Goal: Transaction & Acquisition: Purchase product/service

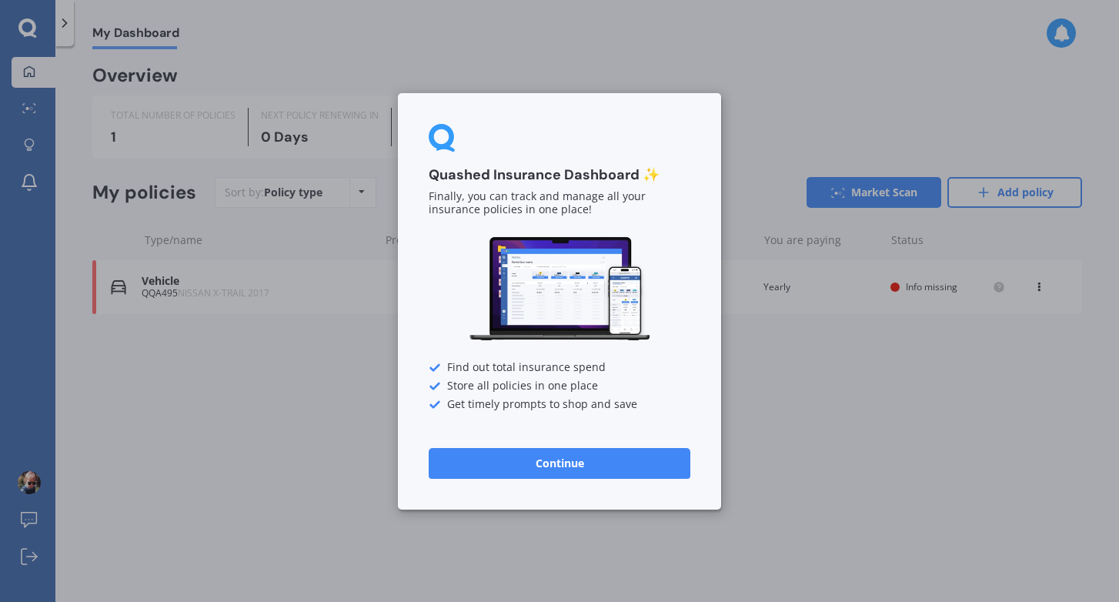
click at [562, 465] on button "Continue" at bounding box center [560, 462] width 262 height 31
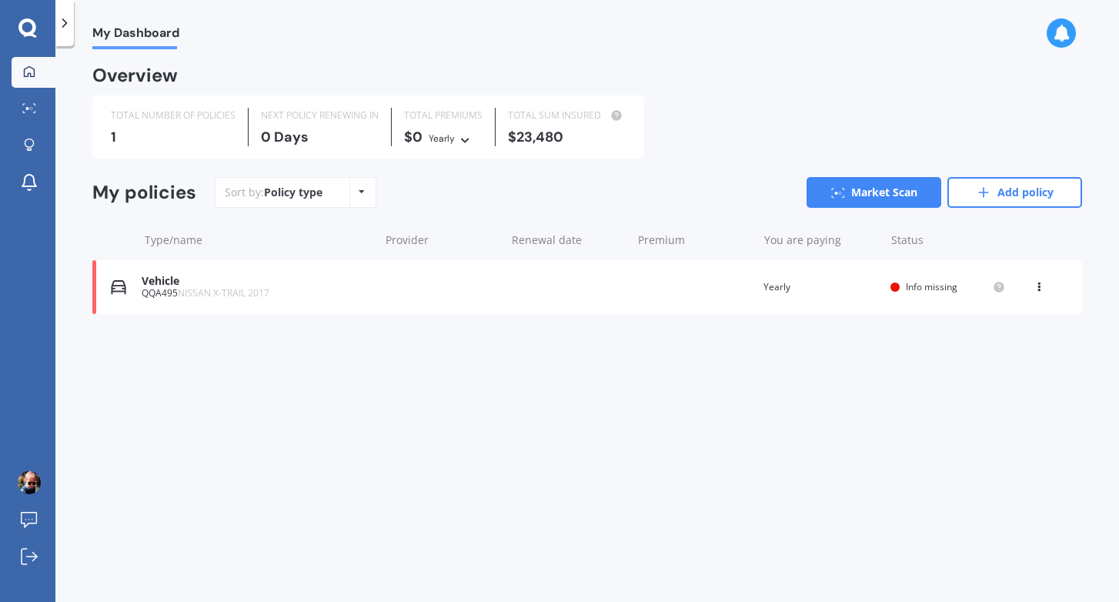
click at [438, 294] on div "Vehicle QQA495 NISSAN X-TRAIL 2017 Renewal date Premium You are paying Yearly S…" at bounding box center [587, 287] width 990 height 54
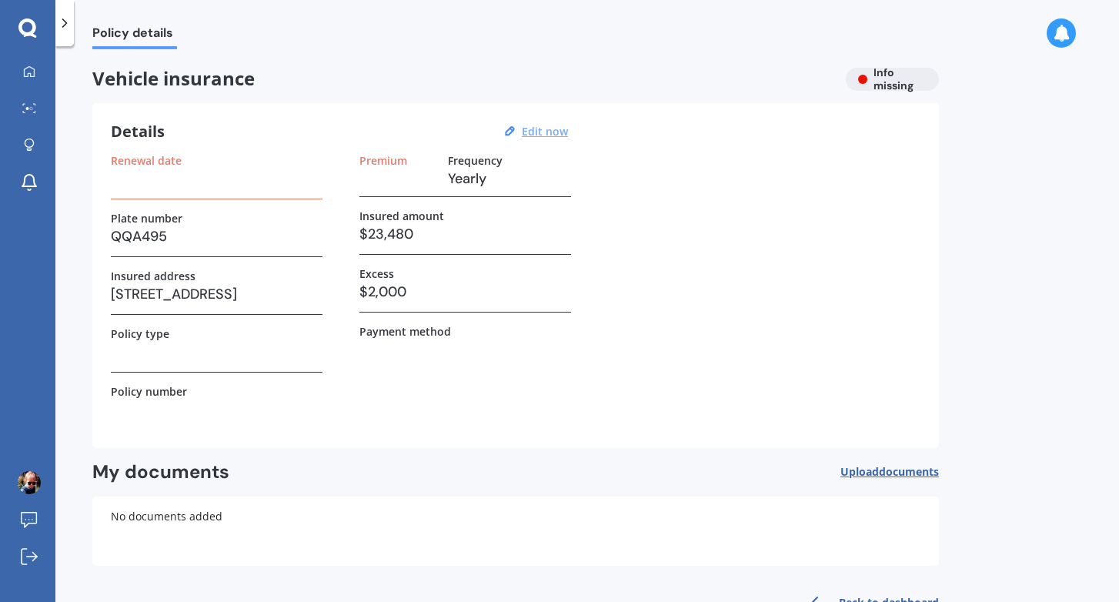
click at [548, 132] on u "Edit now" at bounding box center [545, 131] width 46 height 15
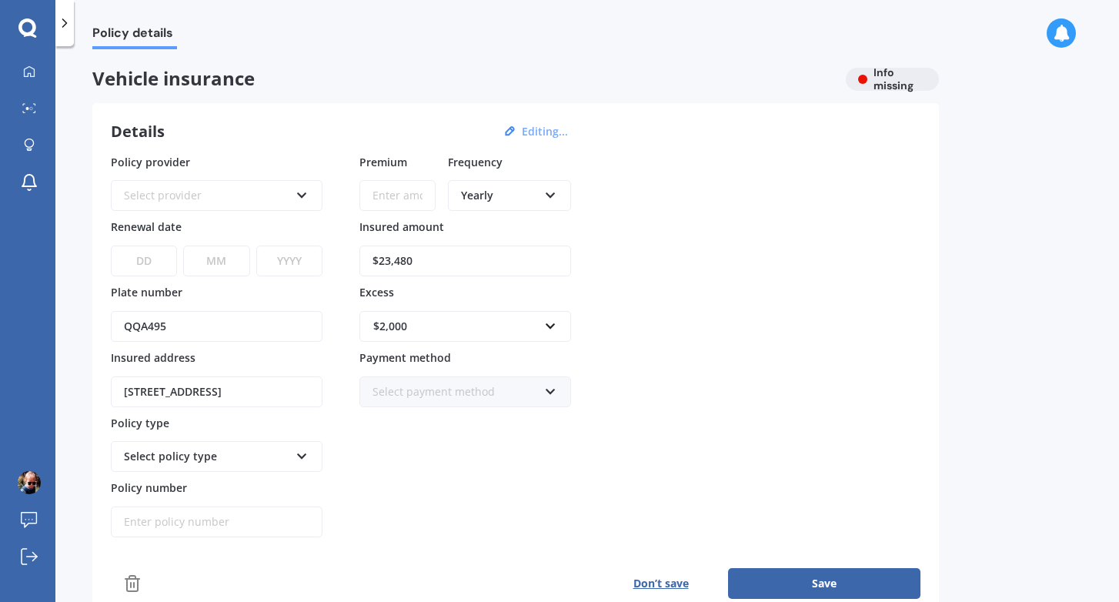
click at [652, 584] on button "Don’t save" at bounding box center [661, 583] width 135 height 31
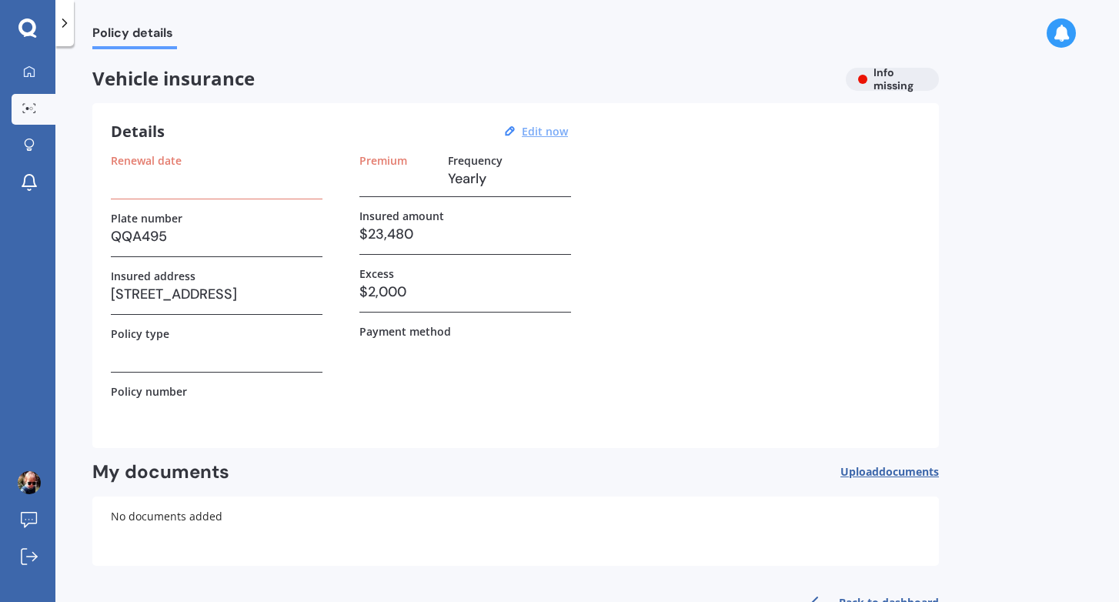
click at [24, 111] on icon at bounding box center [29, 108] width 14 height 10
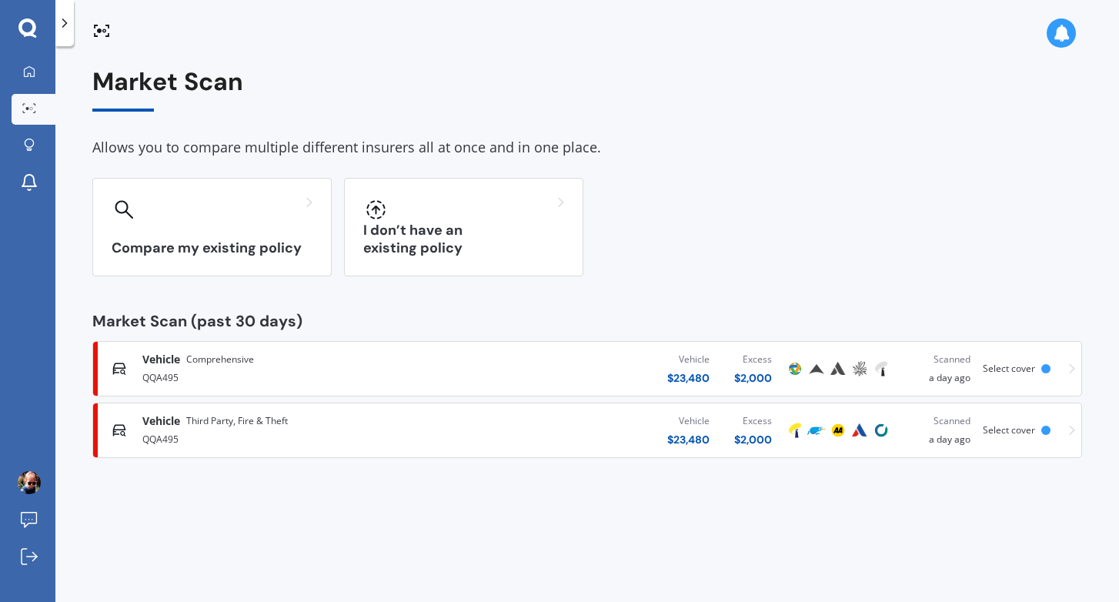
click at [380, 372] on div "QQA495" at bounding box center [295, 376] width 306 height 18
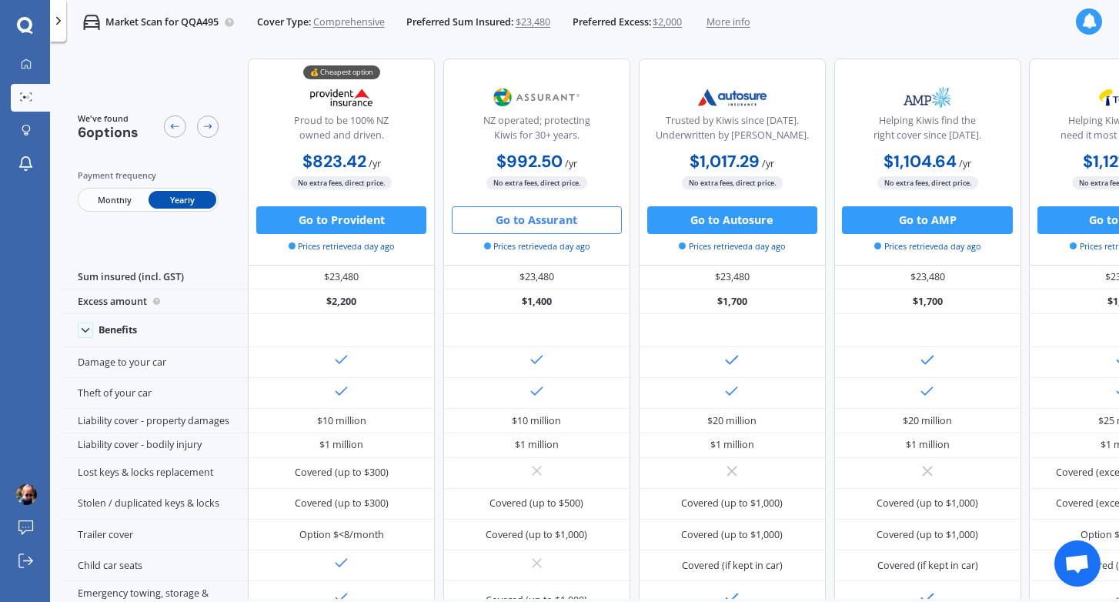
click at [544, 225] on button "Go to Assurant" at bounding box center [537, 220] width 170 height 28
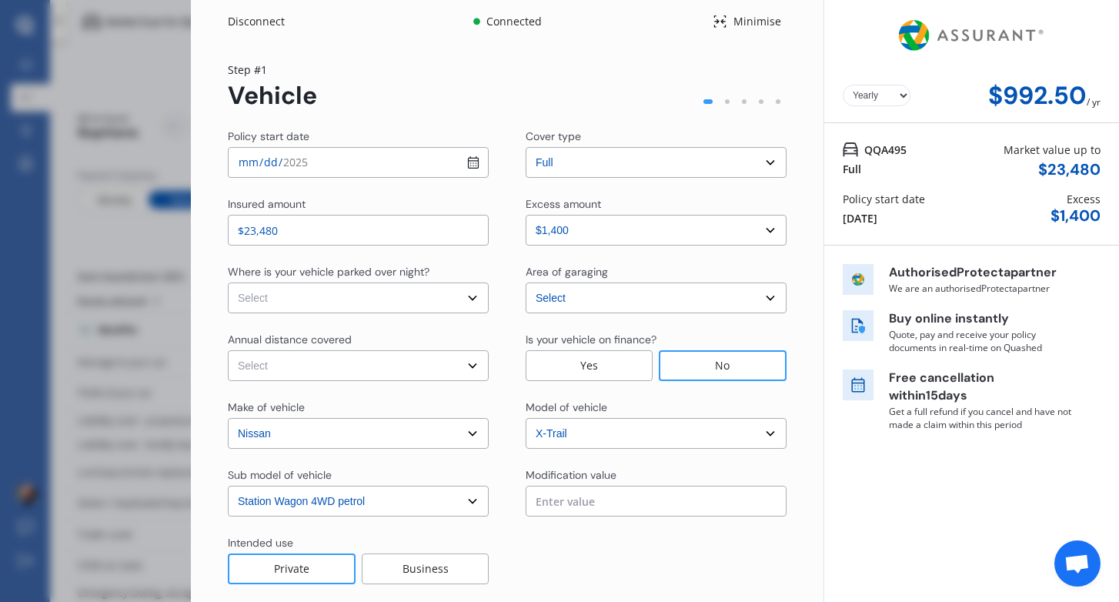
click at [748, 427] on select "Select model 1200 180SX 200SX 300ZX 350Z 370Z Ad Altima ARIYA Atlas Avenir Basa…" at bounding box center [656, 433] width 261 height 31
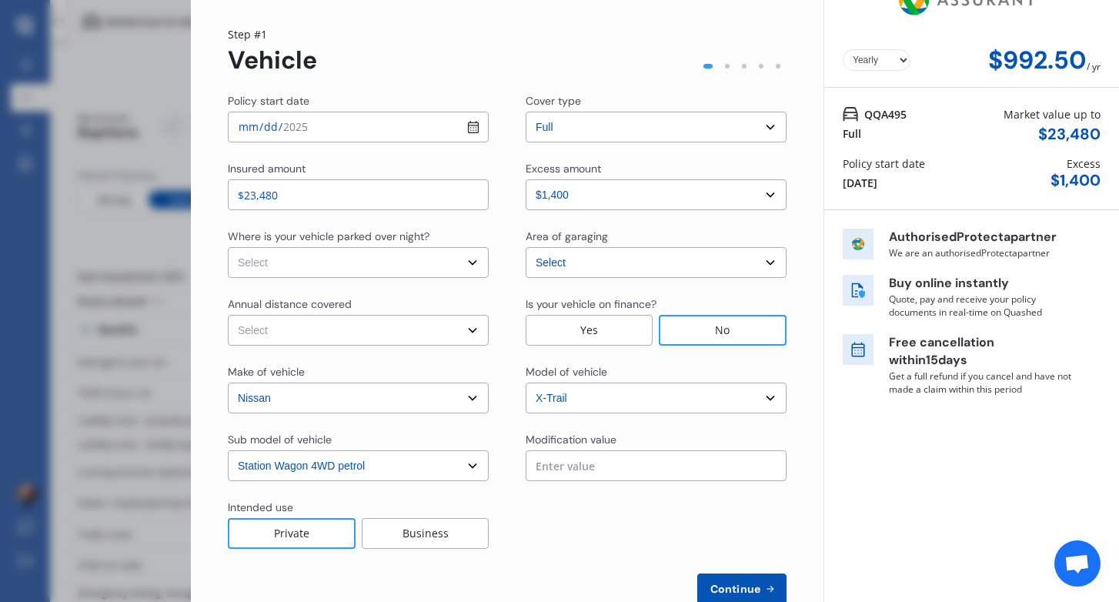
scroll to position [75, 0]
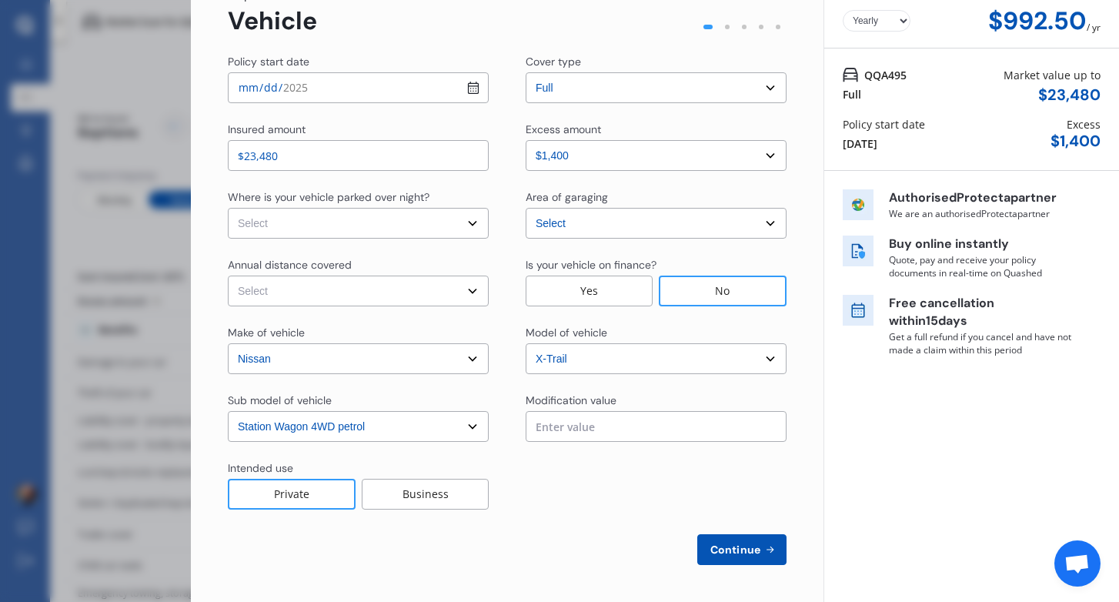
click at [368, 225] on select "Select In a garage On own property On street or road" at bounding box center [358, 223] width 261 height 31
select select "On own property"
click at [228, 208] on select "Select In a garage On own property On street or road" at bounding box center [358, 223] width 261 height 31
click at [409, 298] on select "Select Low (less than 15,000km per year) Average (15,000-30,000km per year) Hig…" at bounding box center [358, 291] width 261 height 31
select select "20000"
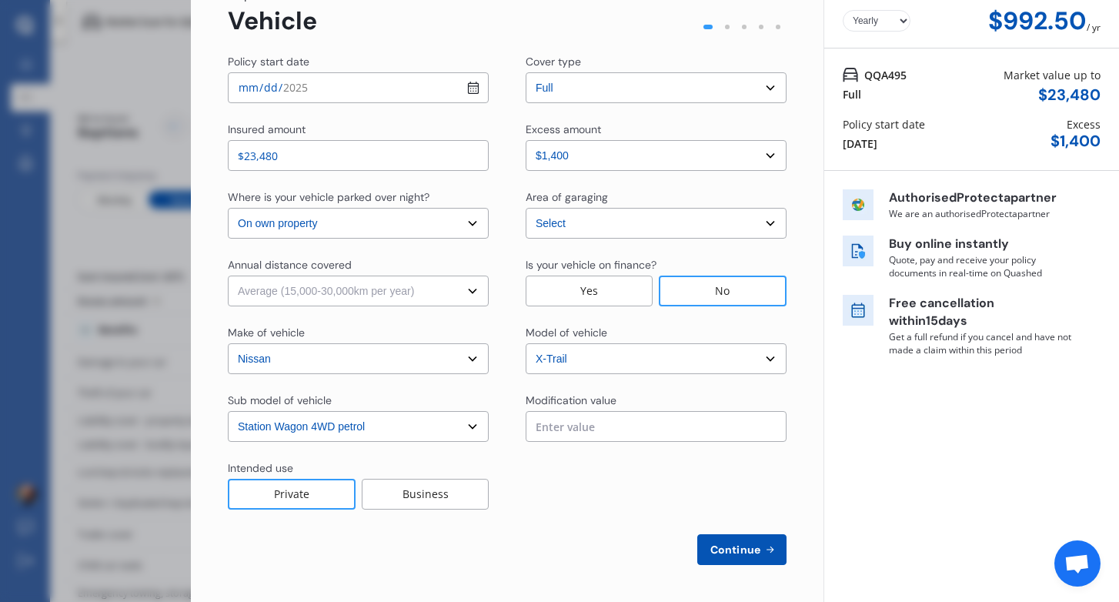
click at [228, 276] on select "Select Low (less than 15,000km per year) Average (15,000-30,000km per year) Hig…" at bounding box center [358, 291] width 261 height 31
click at [556, 428] on input "text" at bounding box center [656, 426] width 261 height 31
click at [613, 481] on div at bounding box center [656, 484] width 261 height 49
click at [545, 411] on input "text" at bounding box center [656, 426] width 261 height 31
click at [733, 541] on button "Continue" at bounding box center [742, 549] width 89 height 31
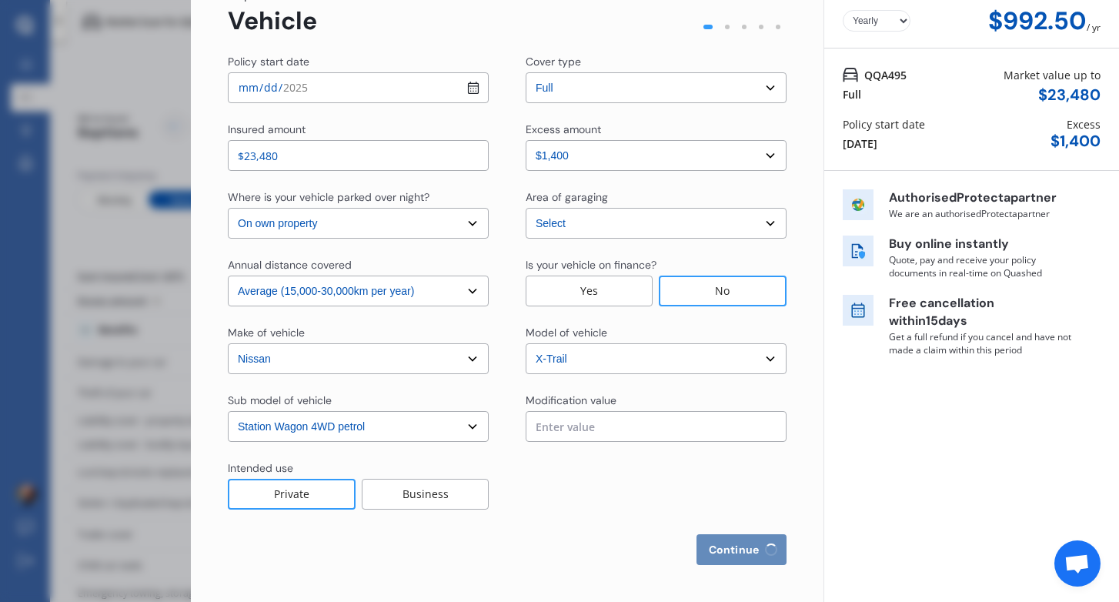
select select "Mr"
select select "17"
select select "09"
select select "1983"
select select "full"
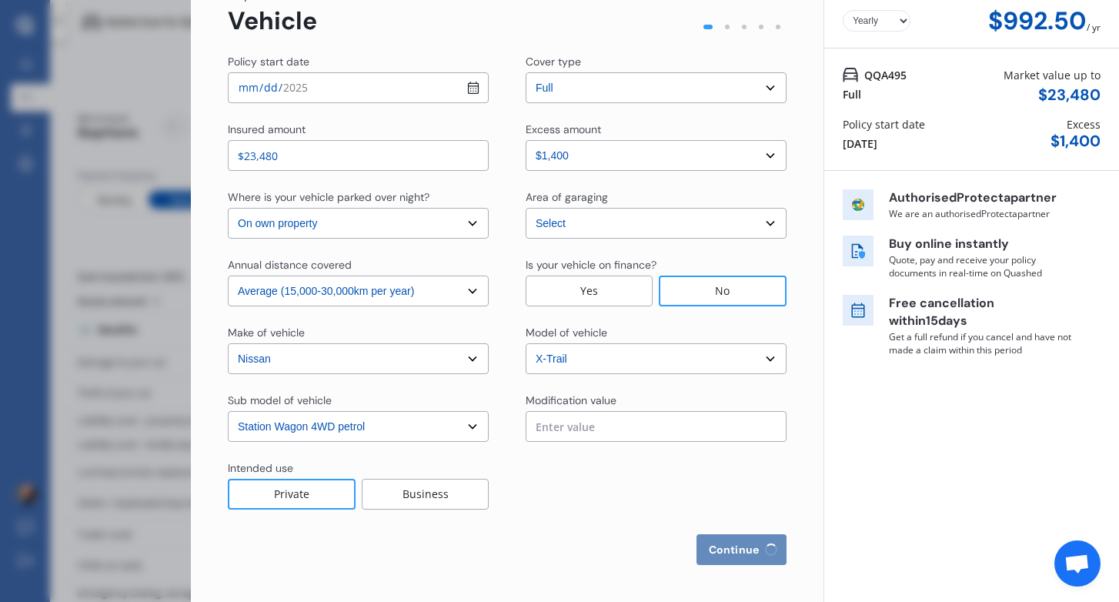
select select "more than 4 years"
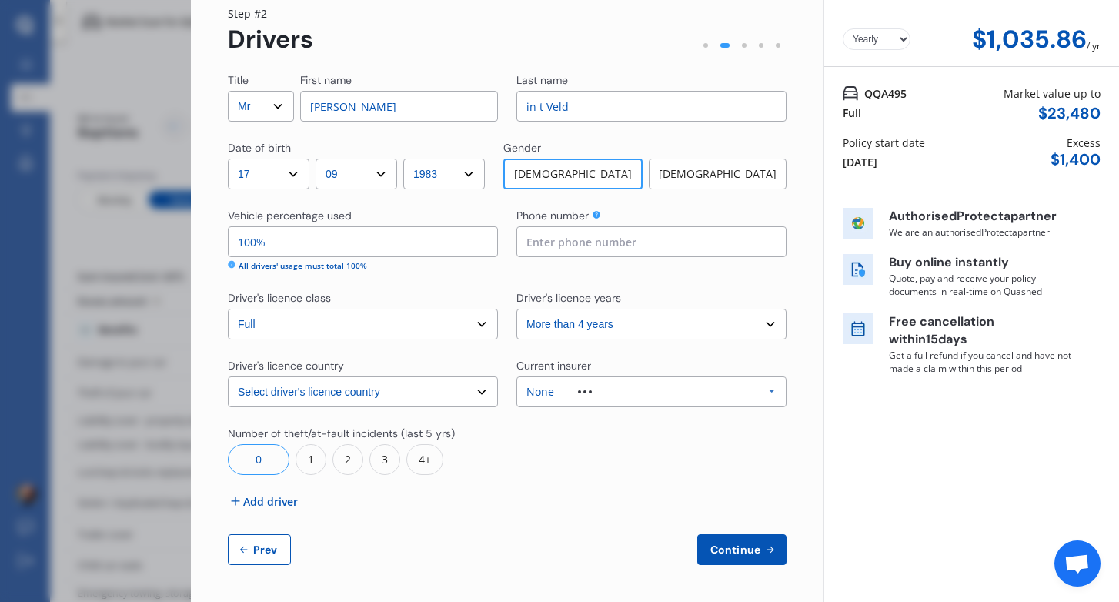
scroll to position [50, 0]
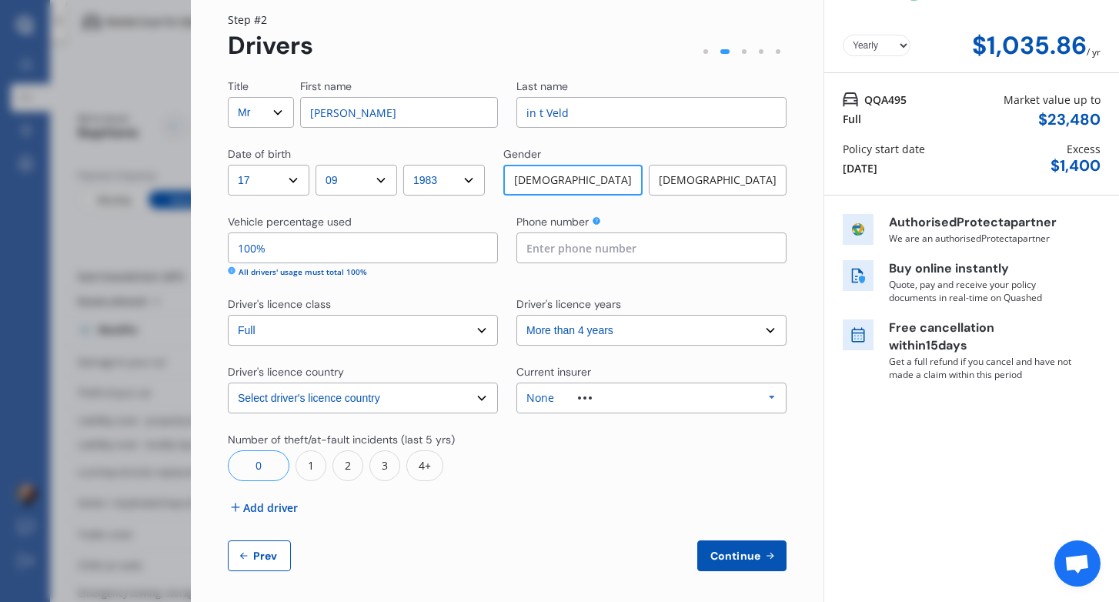
click at [394, 402] on select "Select driver's licence country New Zealand Australia Canada Japan Singapore So…" at bounding box center [363, 398] width 270 height 31
select select "Europe"
click at [228, 383] on select "Select driver's licence country New Zealand Australia Canada Japan Singapore So…" at bounding box center [363, 398] width 270 height 31
click at [648, 328] on select "Select driver's licence years Less than 1 year 1-2 years 2-4 years More than 4 …" at bounding box center [652, 330] width 270 height 31
click at [638, 256] on input at bounding box center [652, 248] width 270 height 31
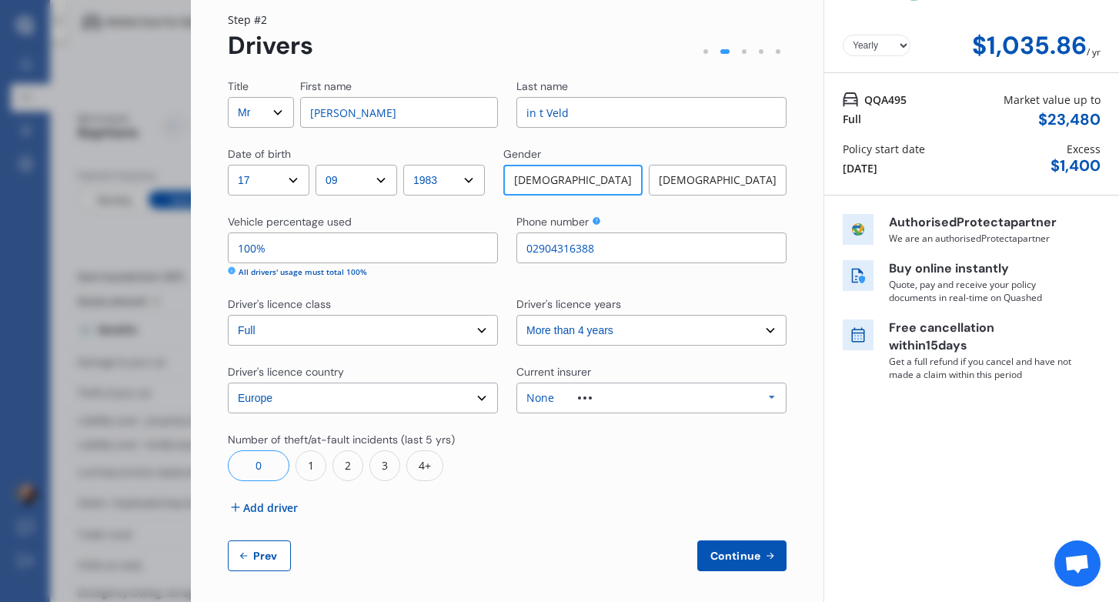
drag, startPoint x: 544, startPoint y: 249, endPoint x: 566, endPoint y: 253, distance: 22.8
click at [566, 253] on input "02904316388" at bounding box center [652, 248] width 270 height 31
type input "02904316388"
drag, startPoint x: 281, startPoint y: 254, endPoint x: 209, endPoint y: 247, distance: 72.7
click at [209, 247] on div "Yearly Monthly $1,035.86 / yr Step # 2 Drivers Title Select Mr Mrs Miss Ms Dr F…" at bounding box center [507, 300] width 633 height 615
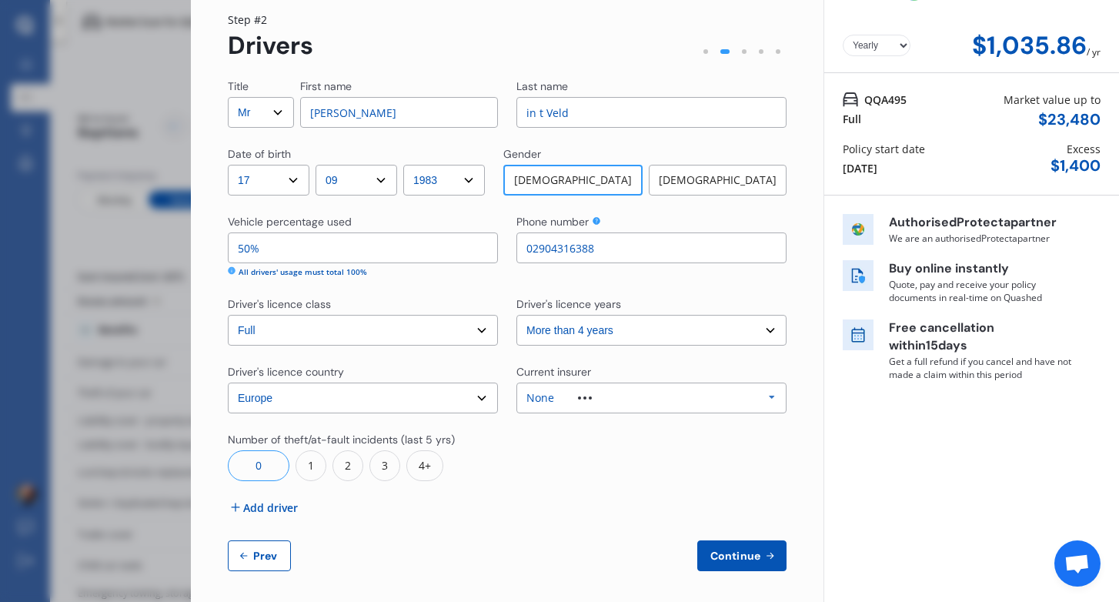
type input "50%"
click at [266, 514] on span "Add driver" at bounding box center [270, 508] width 55 height 16
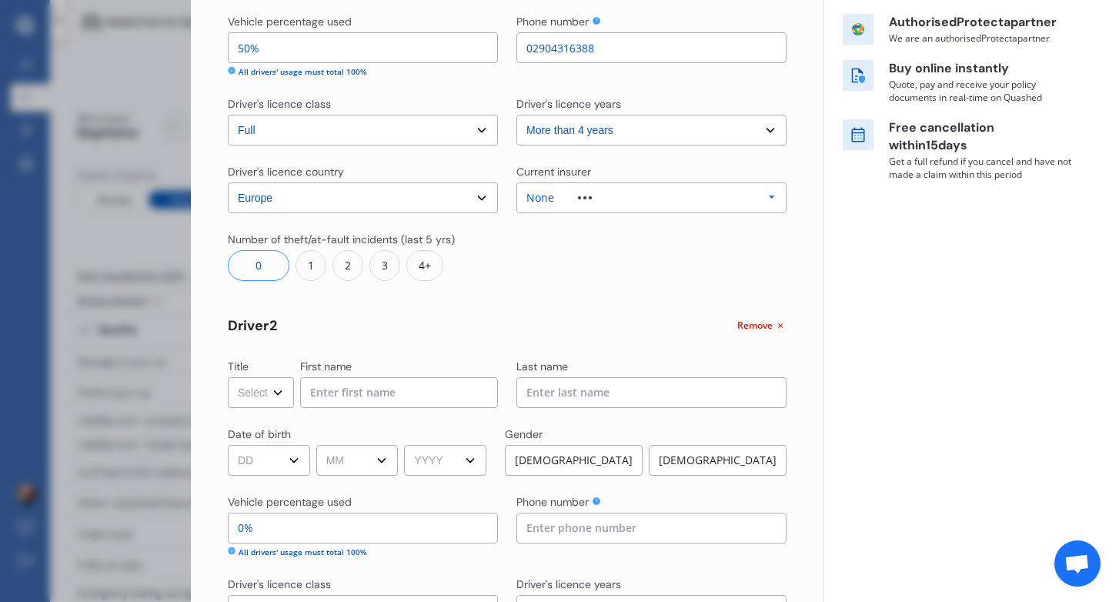
scroll to position [310, 0]
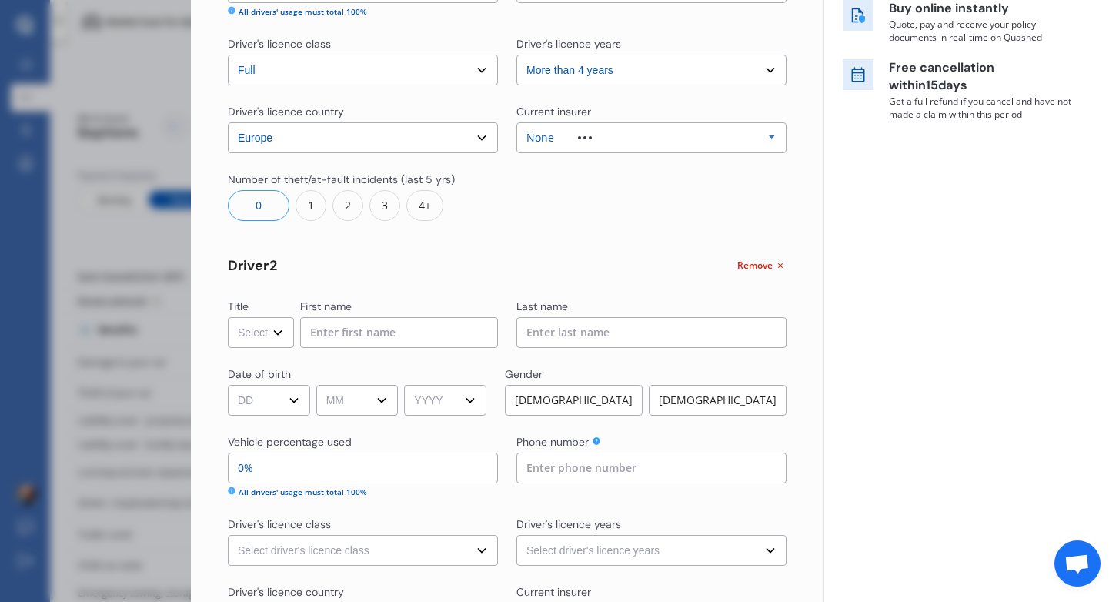
click at [285, 333] on select "Select Mr Mrs Miss Ms Dr" at bounding box center [261, 332] width 66 height 31
select select "Mrs"
click at [228, 317] on select "Select Mr Mrs Miss Ms Dr" at bounding box center [261, 332] width 66 height 31
click at [350, 330] on input at bounding box center [399, 332] width 198 height 31
type input "Caroline"
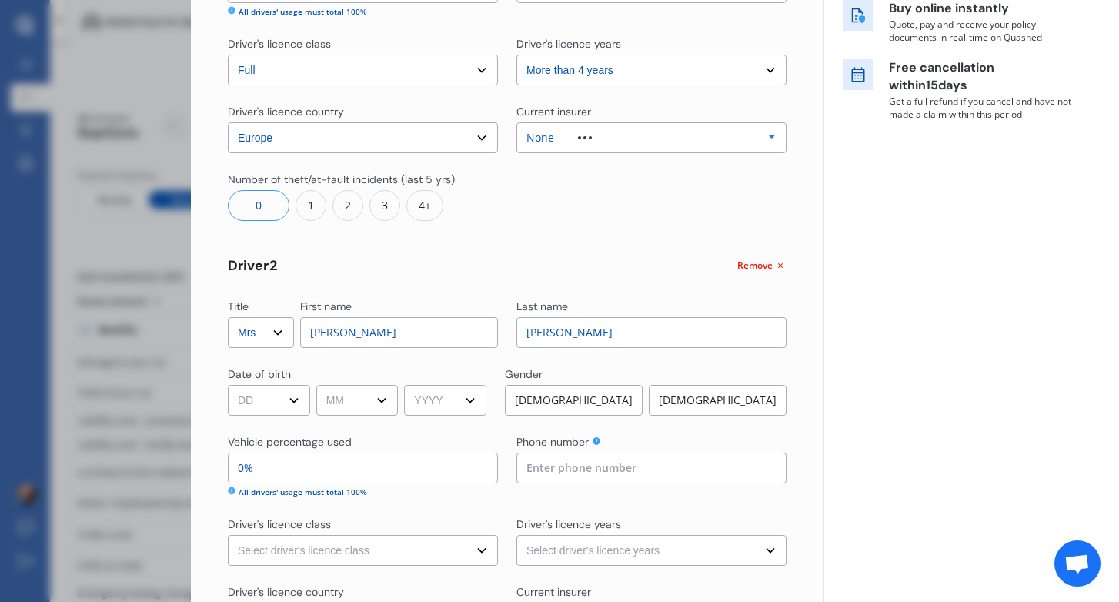
type input "Driessen"
click at [284, 397] on select "DD 01 02 03 04 05 06 07 08 09 10 11 12 13 14 15 16 17 18 19 20 21 22 23 24 25 2…" at bounding box center [269, 400] width 82 height 31
select select "16"
click at [228, 385] on select "DD 01 02 03 04 05 06 07 08 09 10 11 12 13 14 15 16 17 18 19 20 21 22 23 24 25 2…" at bounding box center [269, 400] width 82 height 31
click at [357, 397] on select "MM 01 02 03 04 05 06 07 08 09 10 11 12" at bounding box center [357, 400] width 82 height 31
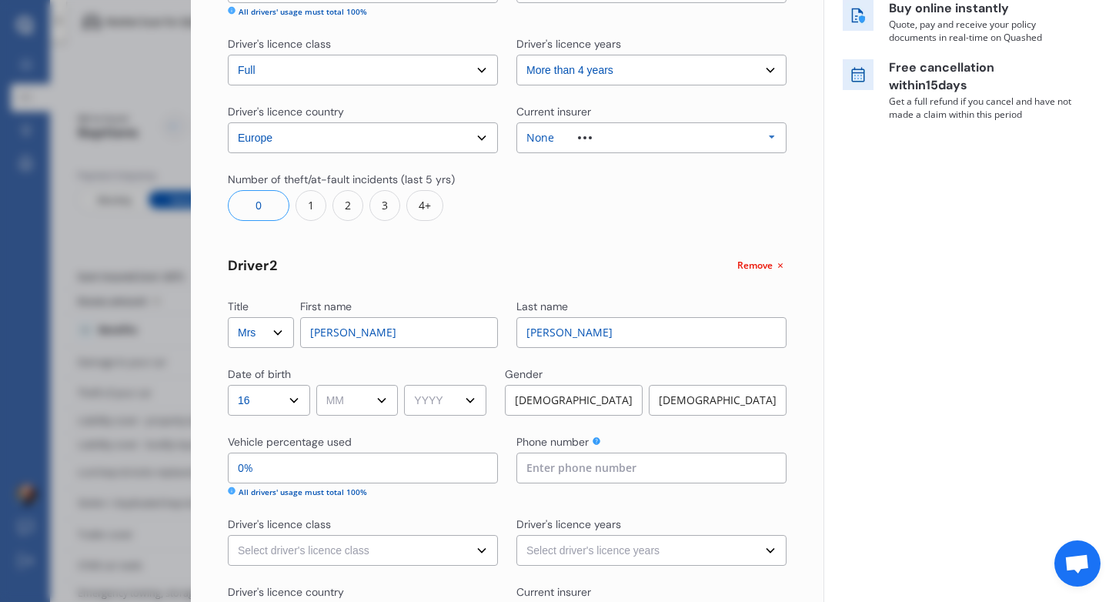
select select "10"
click at [319, 385] on select "MM 01 02 03 04 05 06 07 08 09 10 11 12" at bounding box center [357, 400] width 82 height 31
click at [442, 394] on select "YYYY 2009 2008 2007 2006 2005 2004 2003 2002 2001 2000 1999 1998 1997 1996 1995…" at bounding box center [445, 400] width 82 height 31
select select "1985"
click at [410, 385] on select "YYYY 2009 2008 2007 2006 2005 2004 2003 2002 2001 2000 1999 1998 1997 1996 1995…" at bounding box center [445, 400] width 82 height 31
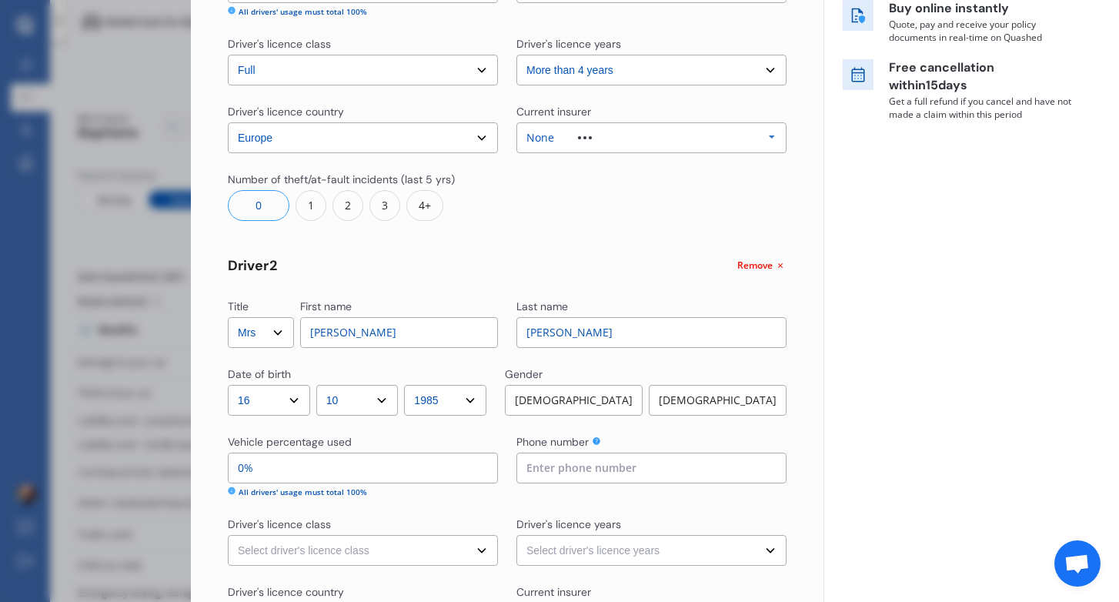
click at [682, 395] on div "Female" at bounding box center [718, 400] width 138 height 31
drag, startPoint x: 316, startPoint y: 473, endPoint x: 177, endPoint y: 471, distance: 139.4
click at [177, 471] on div "Disconnect Connected Minimise Yearly Monthly $1,035.86 / yr Step # 2 Drivers Ti…" at bounding box center [559, 301] width 1119 height 602
type input "95%"
type input "5%"
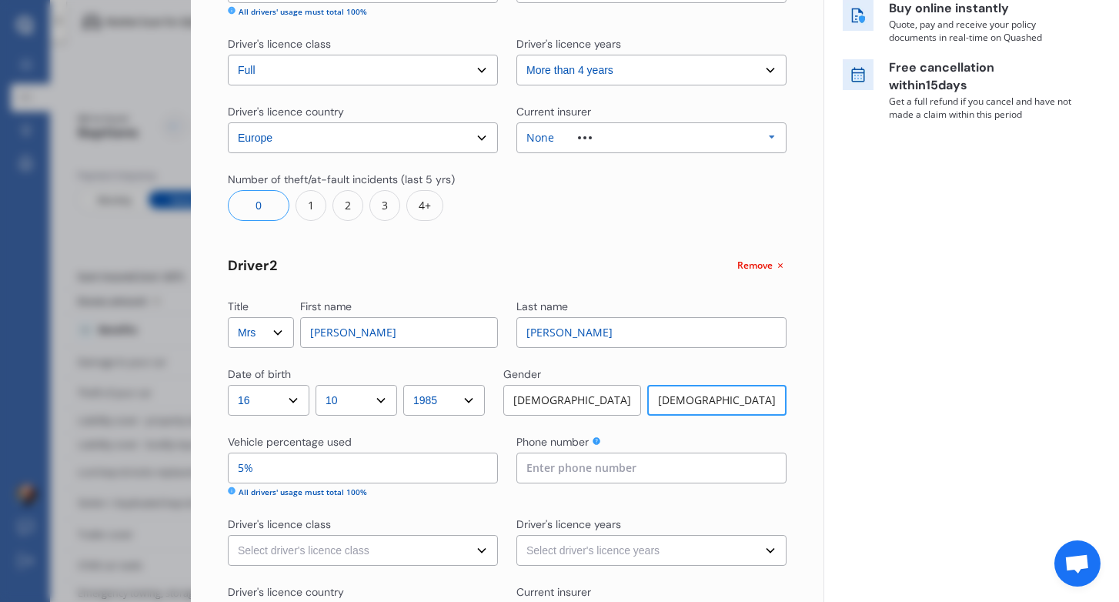
type input "50%"
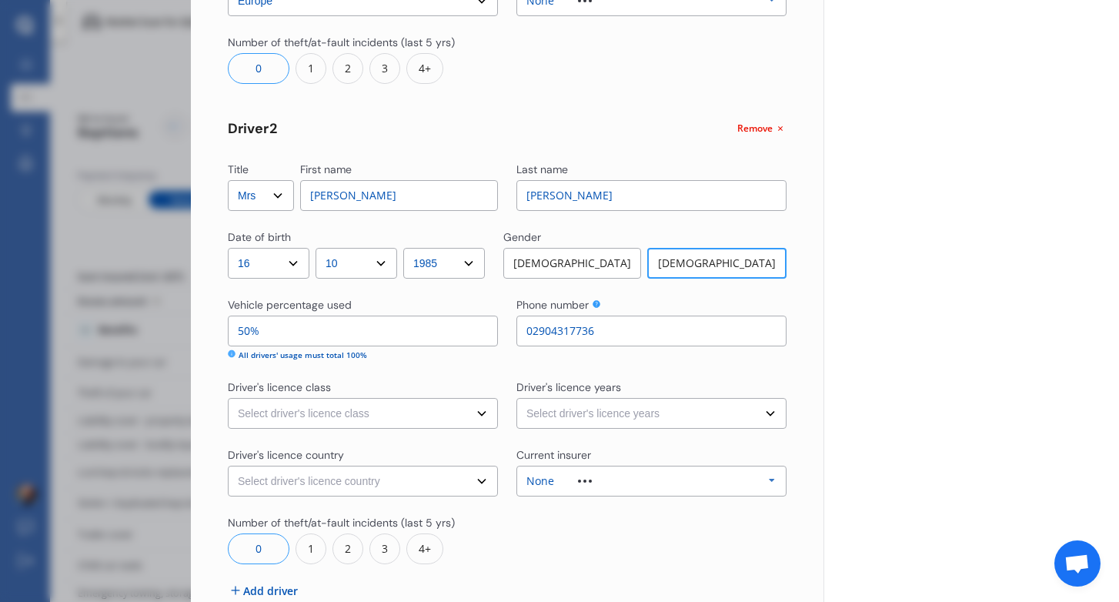
scroll to position [537, 0]
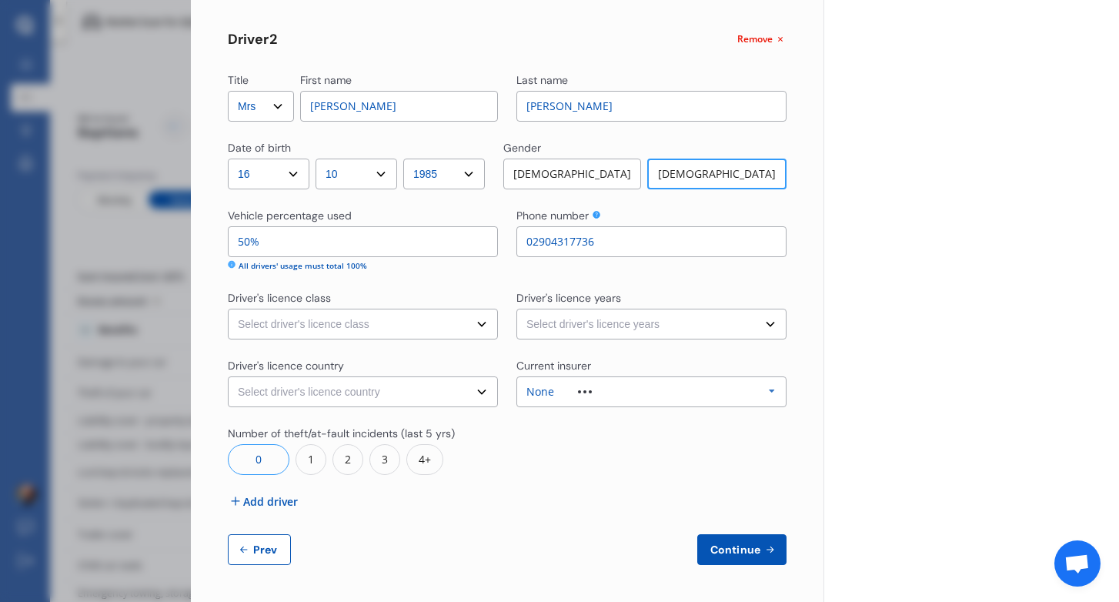
type input "02904317736"
click at [420, 334] on select "Select driver's licence class None Learner Restricted Full" at bounding box center [363, 324] width 270 height 31
select select "full"
click at [228, 309] on select "Select driver's licence class None Learner Restricted Full" at bounding box center [363, 324] width 270 height 31
click at [561, 324] on select "Select driver's licence years Less than 1 year 1-2 years 2-4 years More than 4 …" at bounding box center [652, 324] width 270 height 31
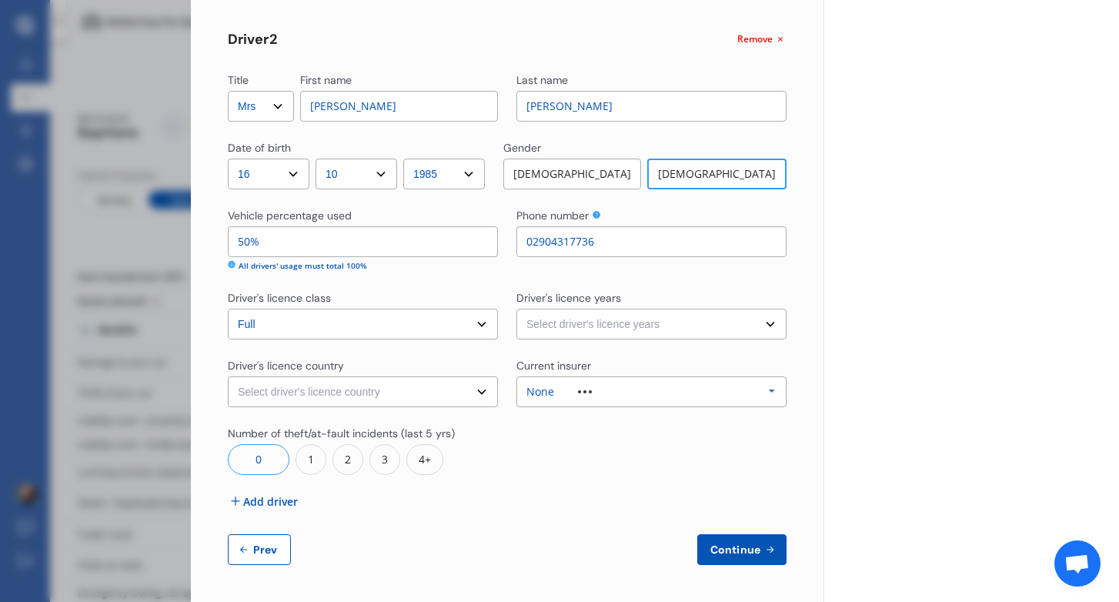
select select "more than 4 years"
click at [517, 309] on select "Select driver's licence years Less than 1 year 1-2 years 2-4 years More than 4 …" at bounding box center [652, 324] width 270 height 31
click at [445, 392] on select "Select driver's licence country New Zealand Australia Canada Japan Singapore So…" at bounding box center [363, 391] width 270 height 31
select select "Europe"
click at [228, 376] on select "Select driver's licence country New Zealand Australia Canada Japan Singapore So…" at bounding box center [363, 391] width 270 height 31
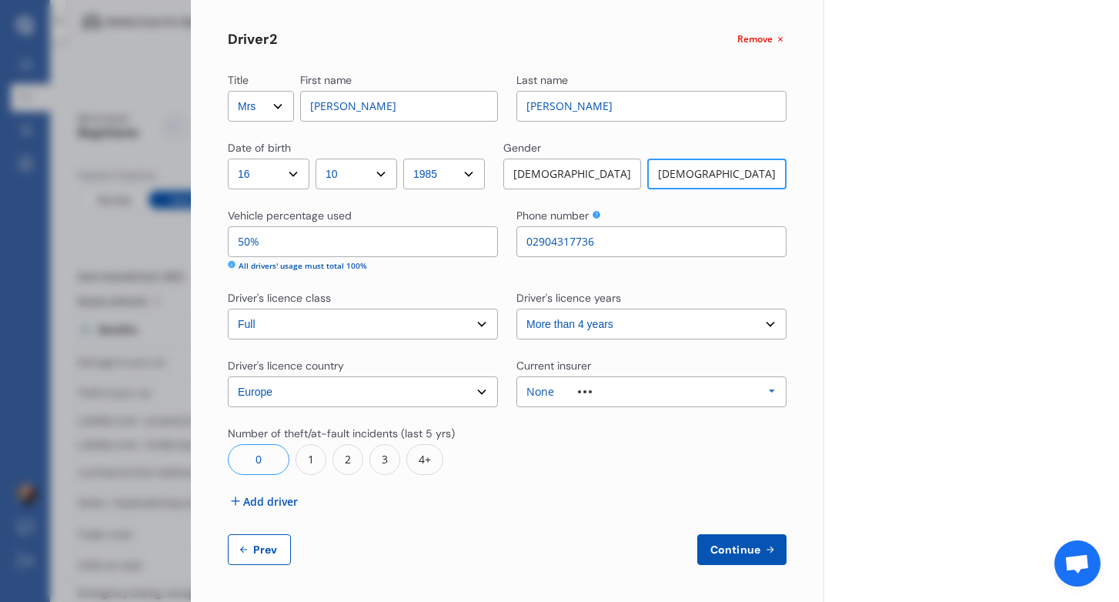
click at [838, 447] on div "Yearly Monthly $1,035.86 / yr QQA495 Full Market value up to $ 23,480 Policy st…" at bounding box center [972, 32] width 296 height 1139
click at [731, 550] on span "Continue" at bounding box center [736, 550] width 56 height 12
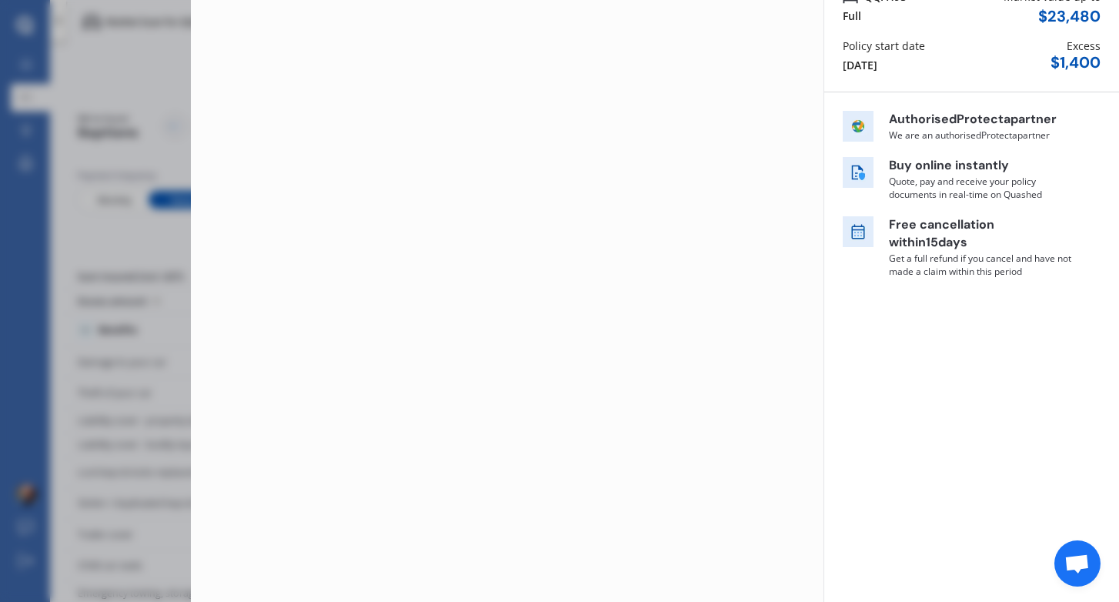
scroll to position [0, 0]
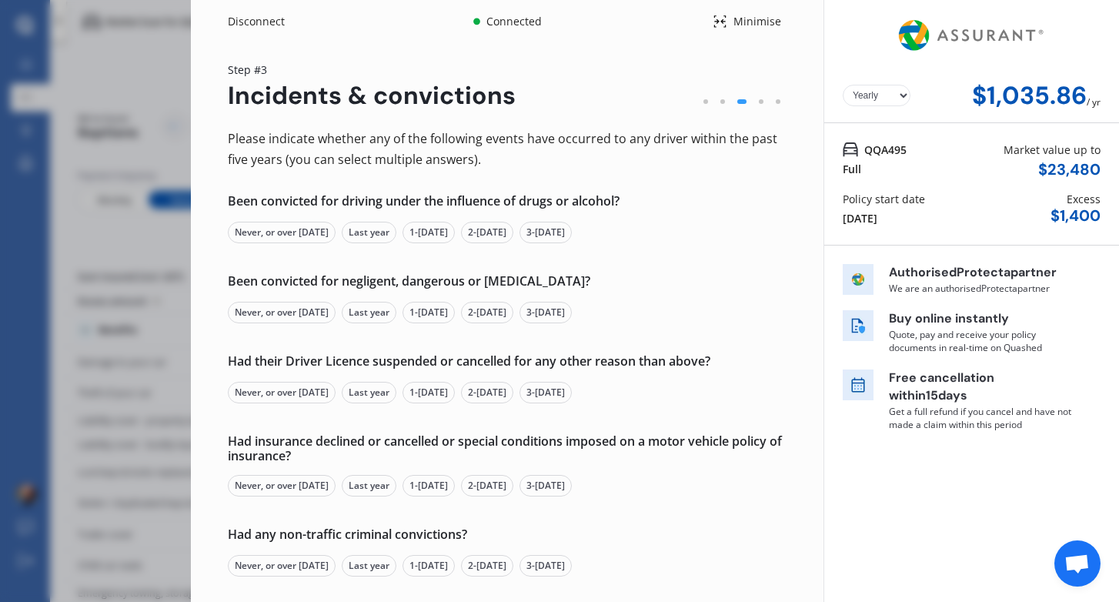
click at [289, 229] on div "Never, or over 5 yrs ago" at bounding box center [282, 233] width 108 height 22
click at [286, 308] on div "Never, or over 5 yrs ago" at bounding box center [282, 313] width 108 height 22
click at [276, 380] on div "Had their Driver Licence suspended or cancelled for any other reason than above…" at bounding box center [507, 378] width 559 height 49
click at [271, 390] on div "Never, or over 5 yrs ago" at bounding box center [282, 393] width 108 height 22
click at [269, 485] on div "Never, or over 5 yrs ago" at bounding box center [282, 486] width 108 height 22
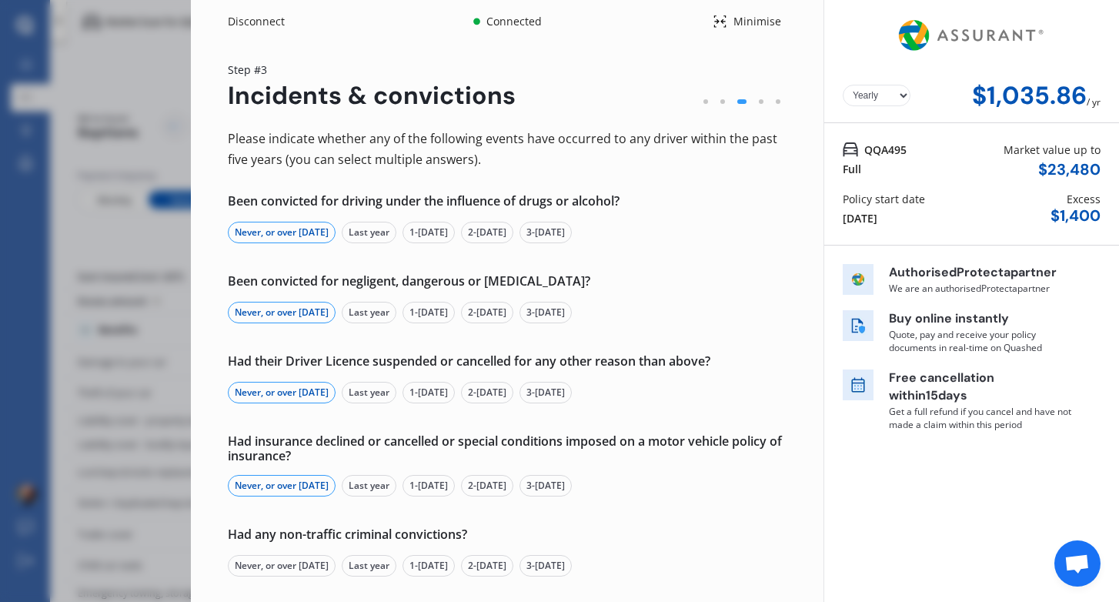
click at [269, 562] on div "Never, or over 5 yrs ago" at bounding box center [282, 566] width 108 height 22
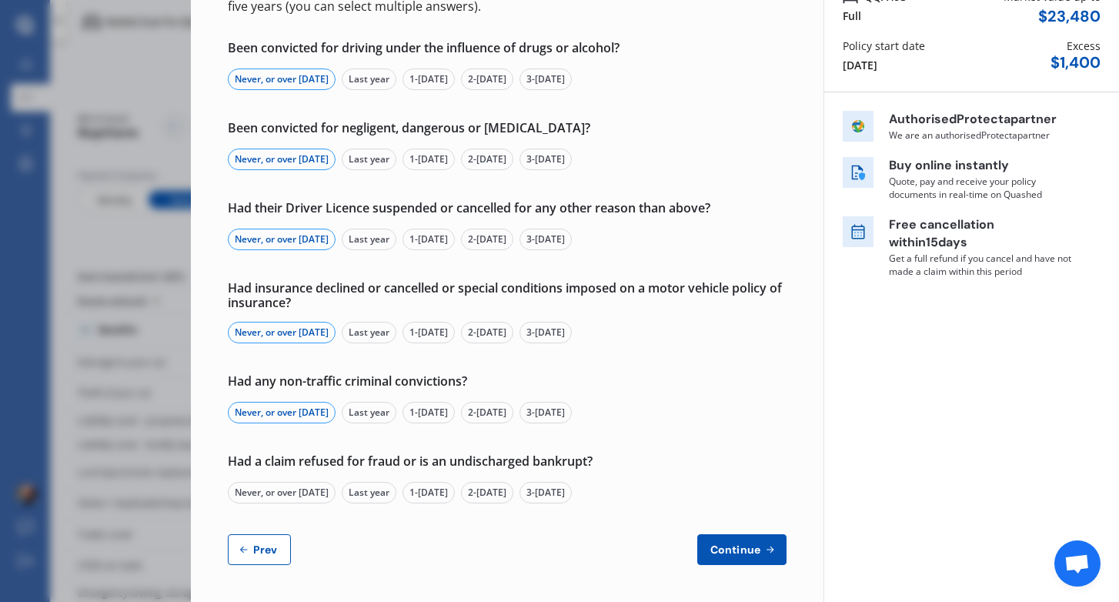
click at [290, 490] on div "Never, or over 5 yrs ago" at bounding box center [282, 493] width 108 height 22
click at [721, 550] on span "Continue" at bounding box center [736, 550] width 56 height 12
select select "1000.00"
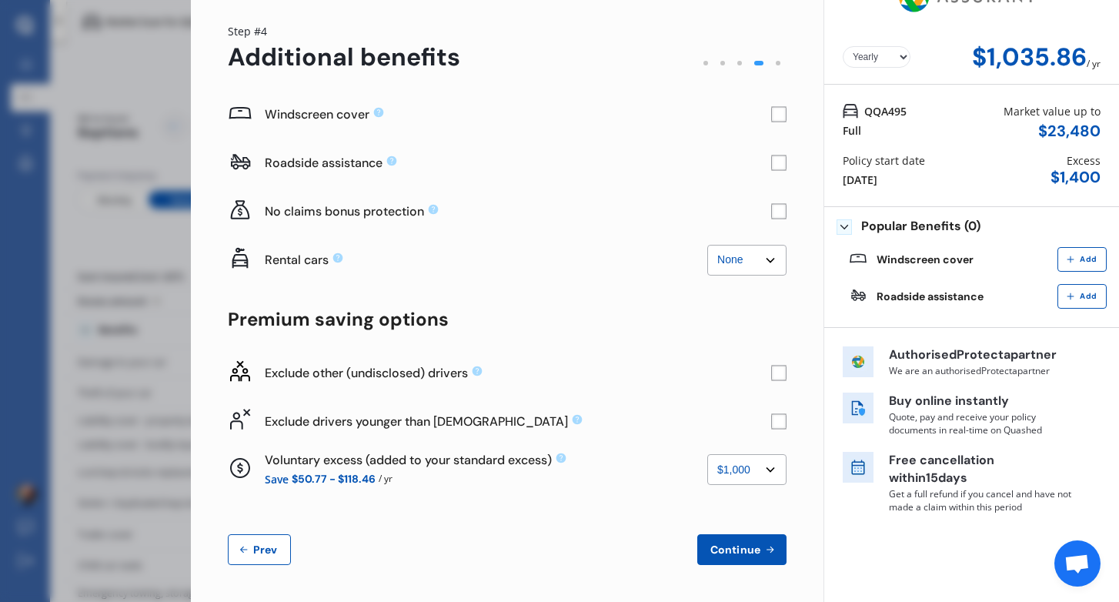
scroll to position [0, 0]
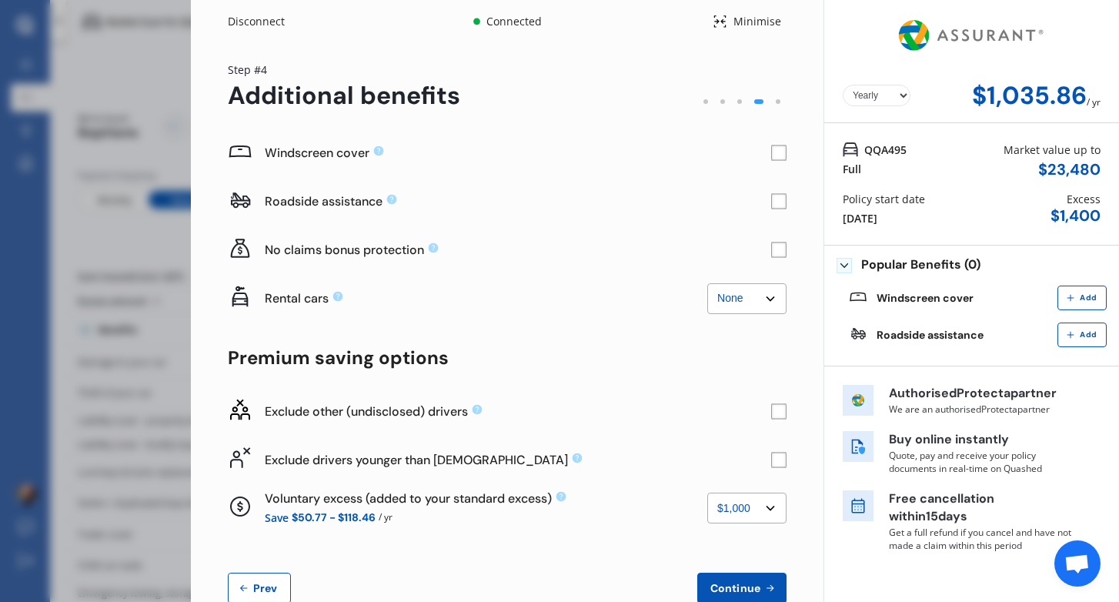
click at [771, 151] on rect at bounding box center [778, 153] width 15 height 15
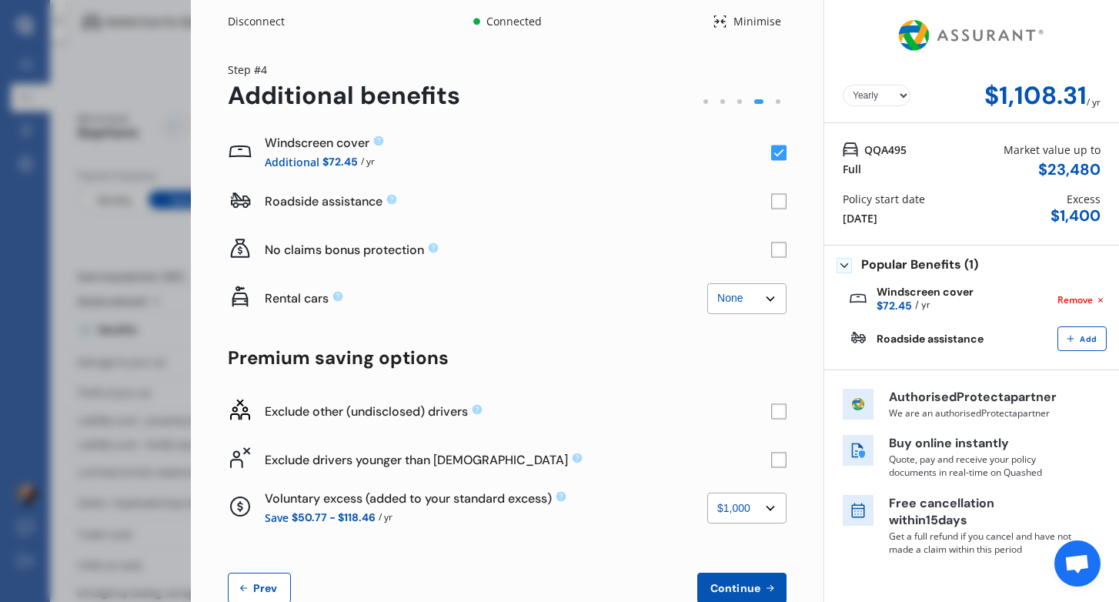
click at [771, 151] on rect at bounding box center [778, 153] width 15 height 15
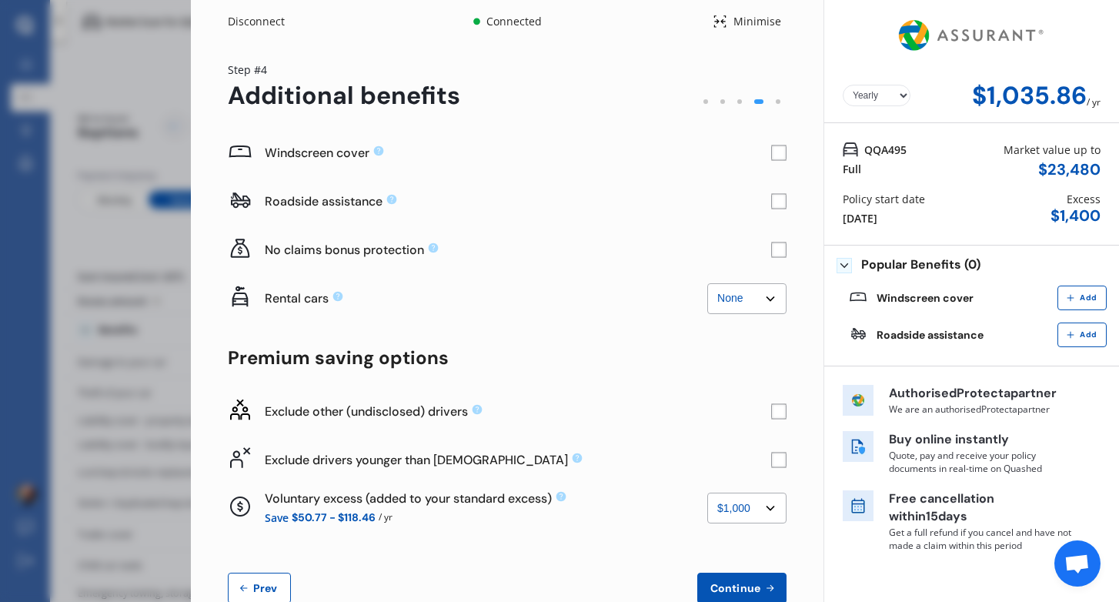
click at [771, 151] on rect at bounding box center [778, 153] width 15 height 15
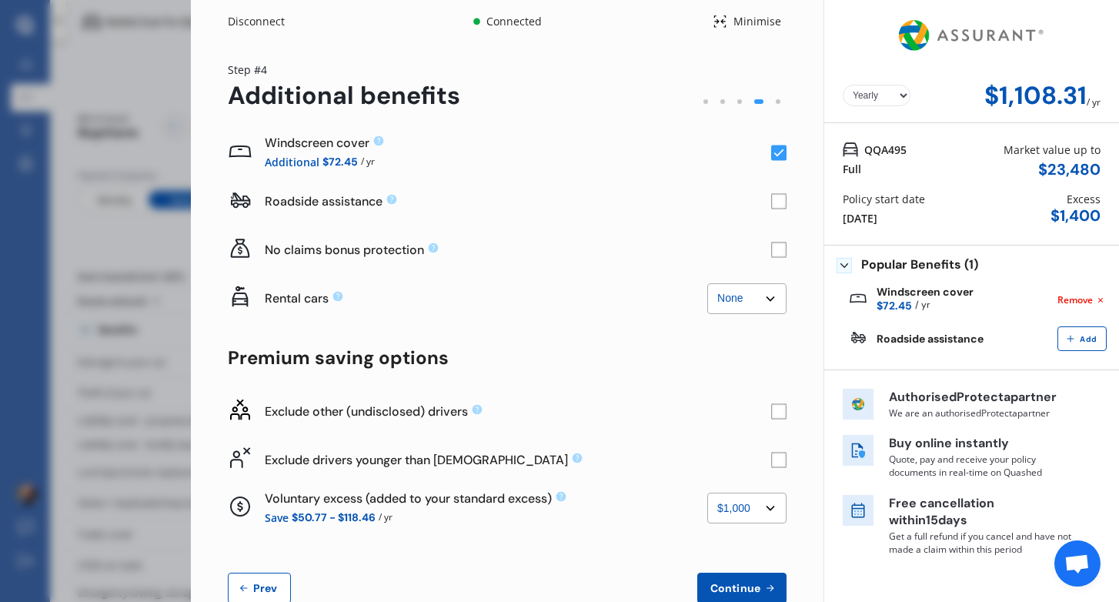
click at [774, 199] on rect at bounding box center [778, 201] width 15 height 15
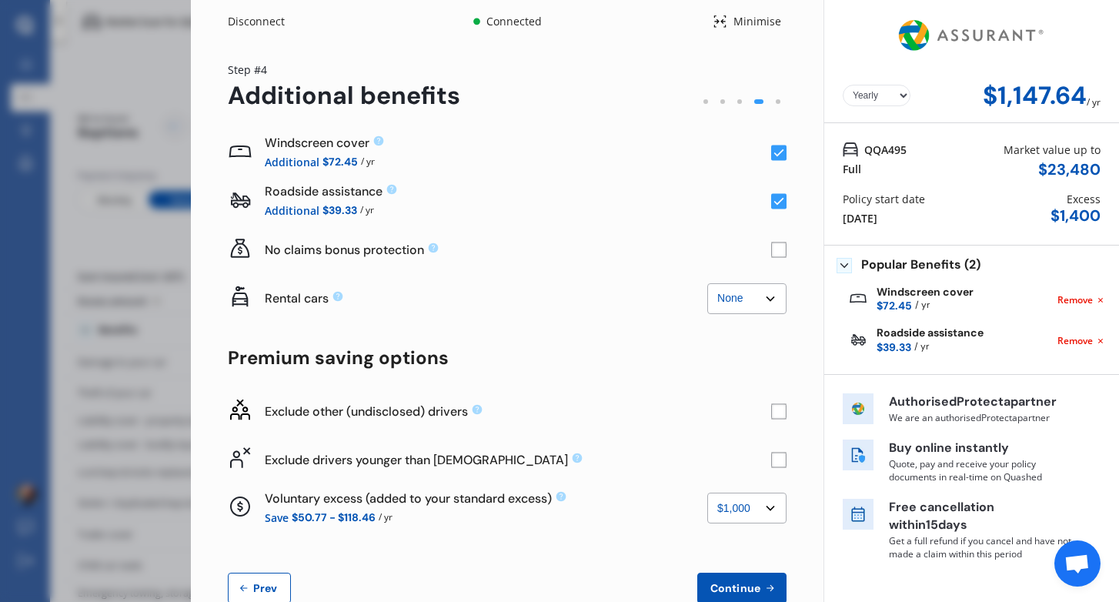
click at [775, 199] on icon at bounding box center [780, 202] width 10 height 8
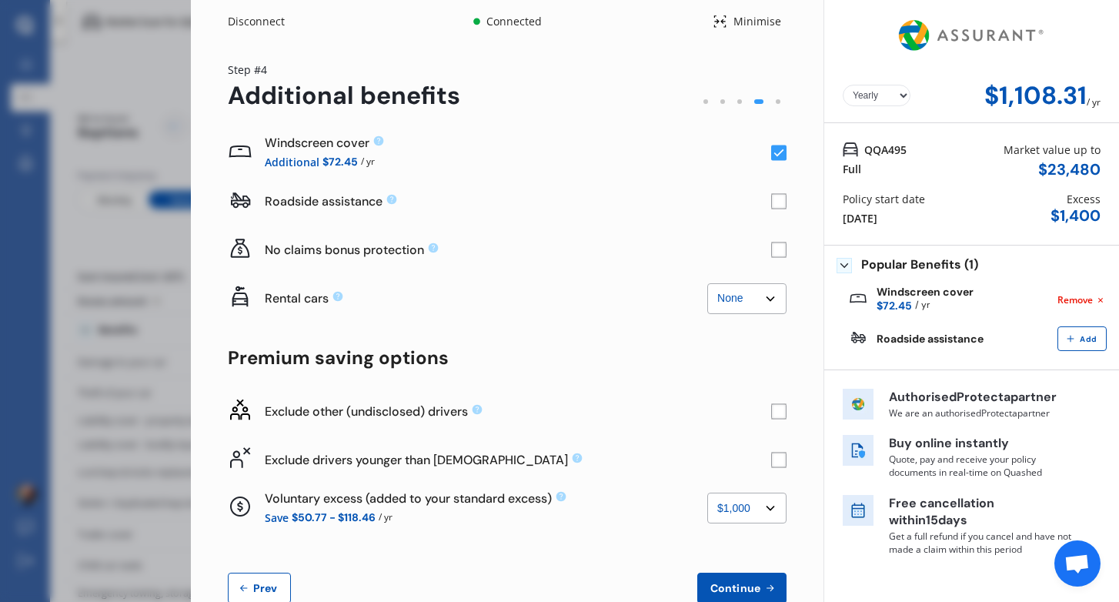
click at [772, 249] on rect at bounding box center [778, 250] width 15 height 15
click at [775, 249] on icon at bounding box center [780, 250] width 10 height 8
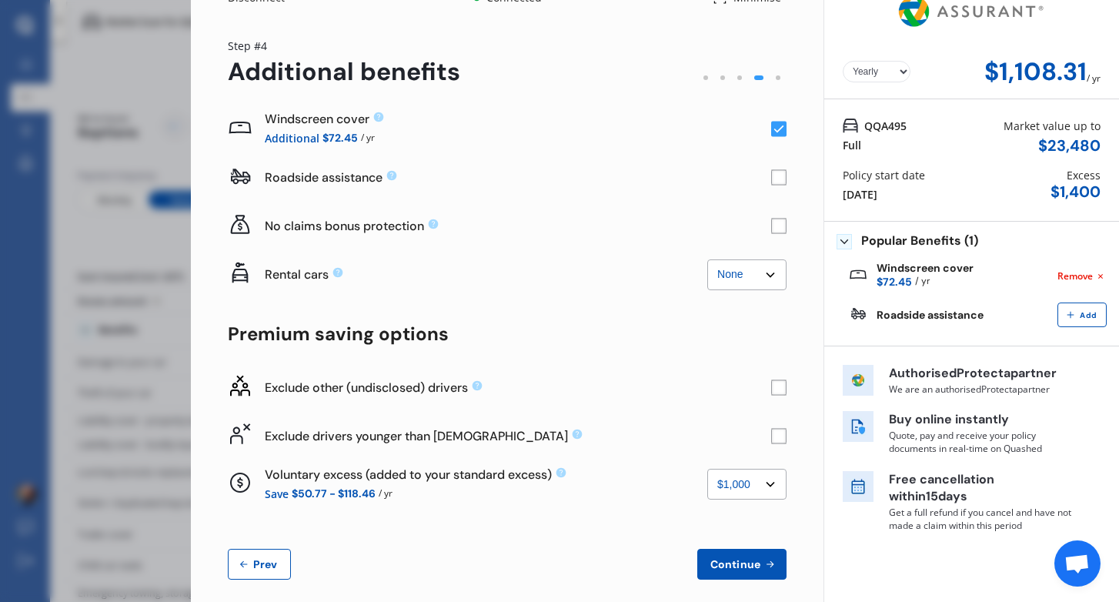
scroll to position [38, 0]
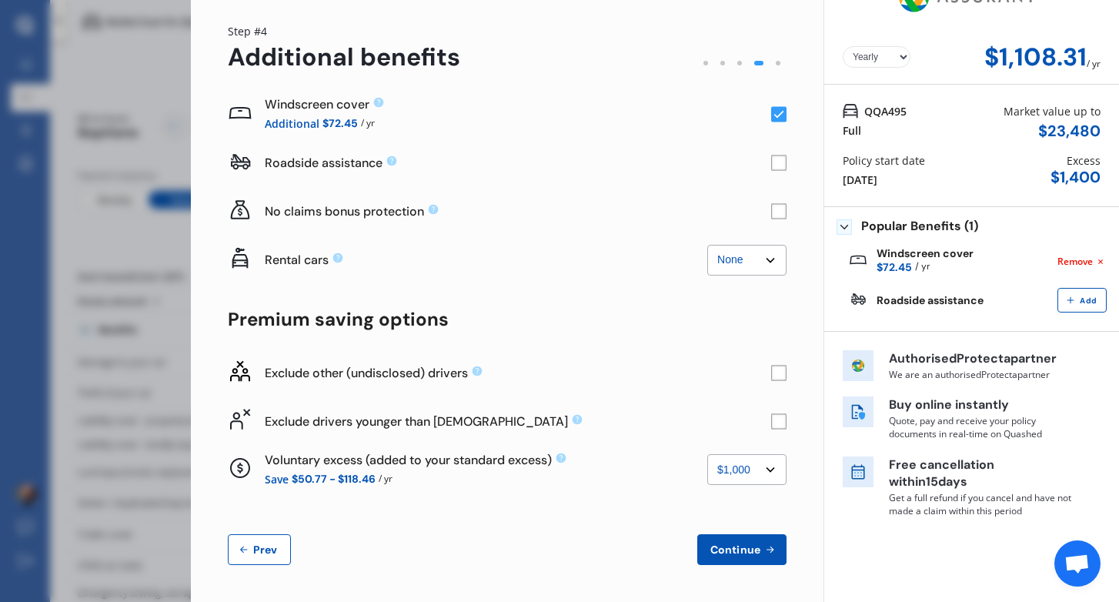
click at [771, 425] on rect at bounding box center [778, 420] width 15 height 15
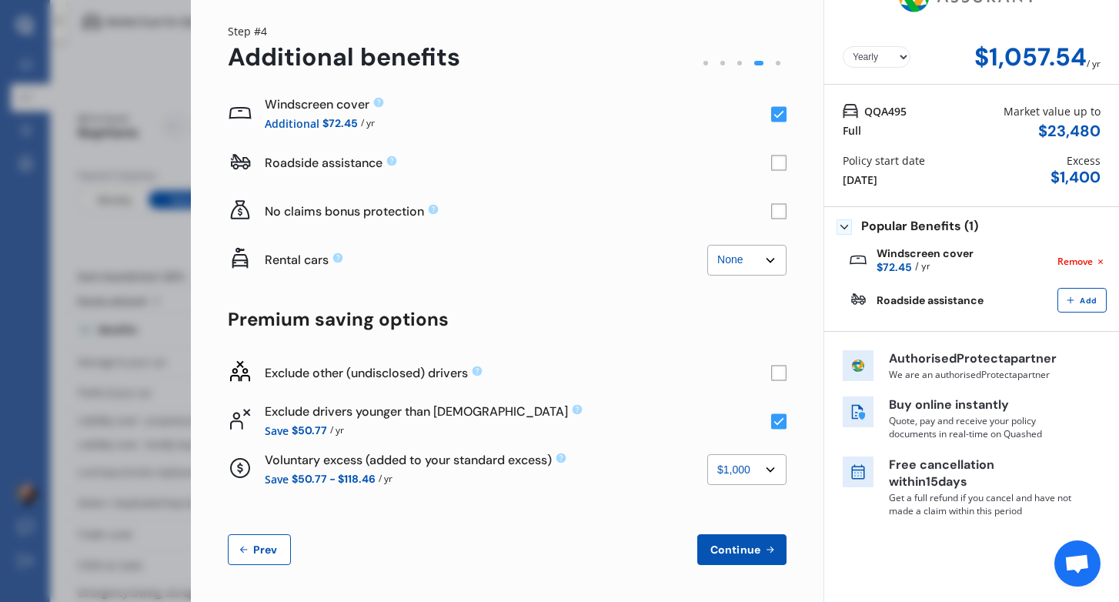
click at [771, 425] on rect at bounding box center [778, 420] width 15 height 15
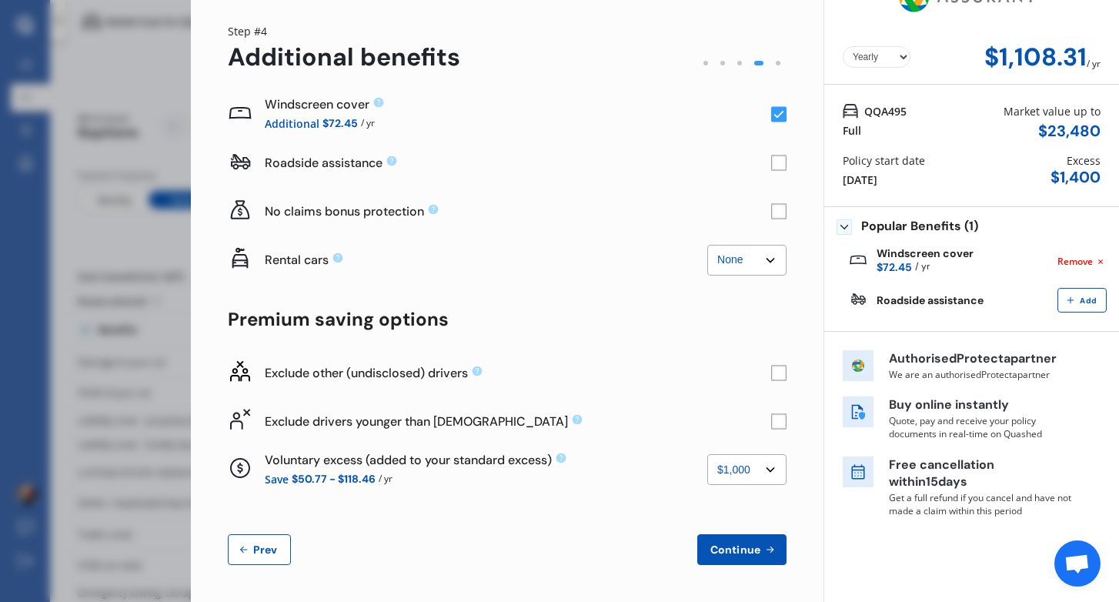
click at [771, 425] on rect at bounding box center [778, 420] width 15 height 15
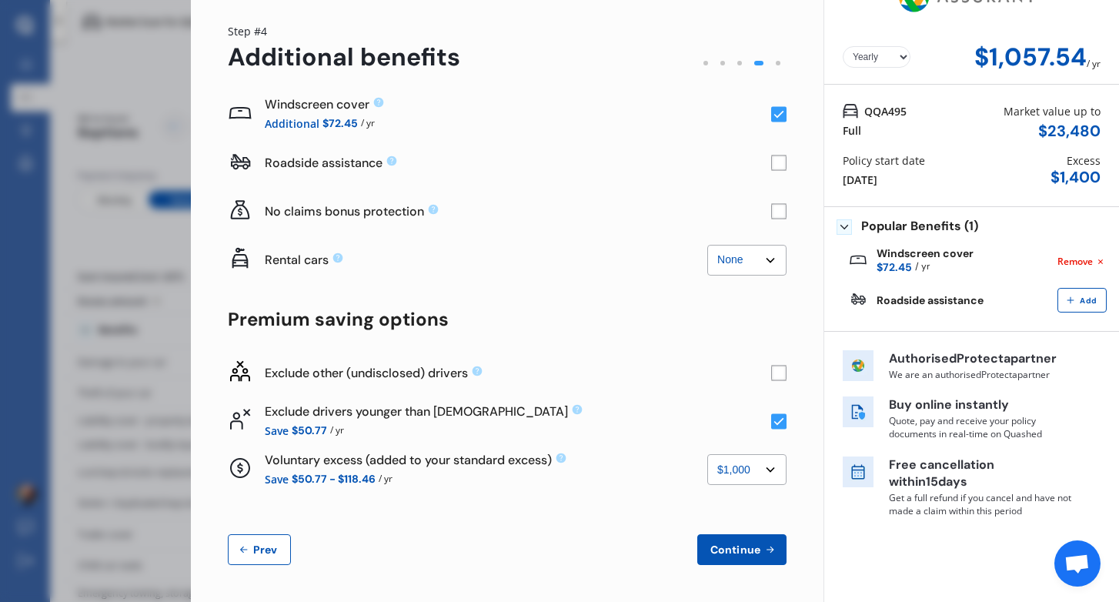
click at [771, 425] on rect at bounding box center [778, 420] width 15 height 15
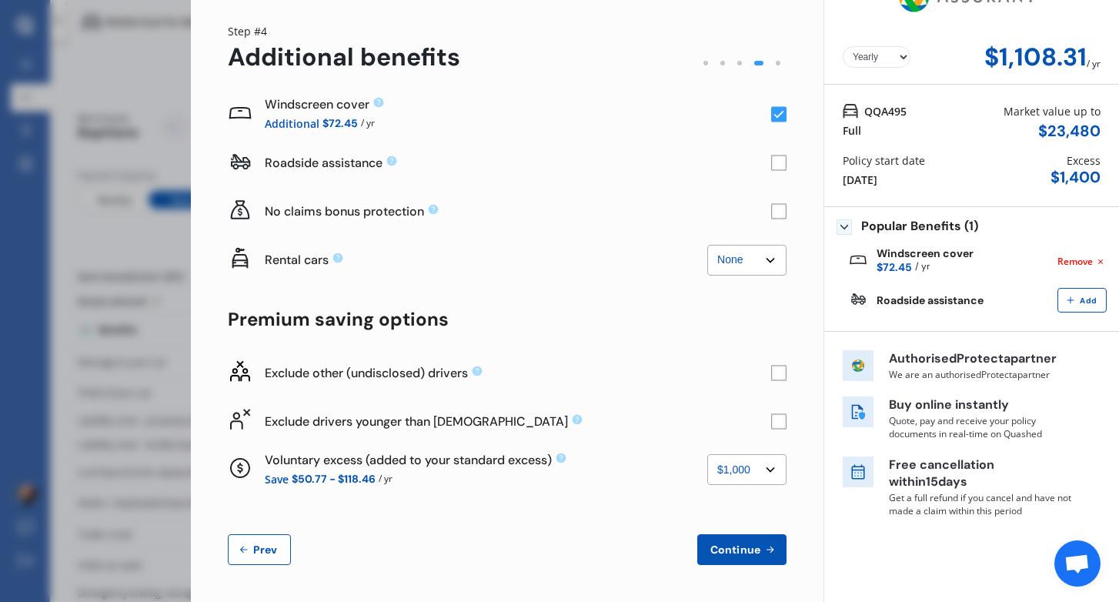
click at [755, 476] on select "None $500 $1,000" at bounding box center [747, 469] width 79 height 31
click at [739, 548] on span "Continue" at bounding box center [736, 550] width 56 height 12
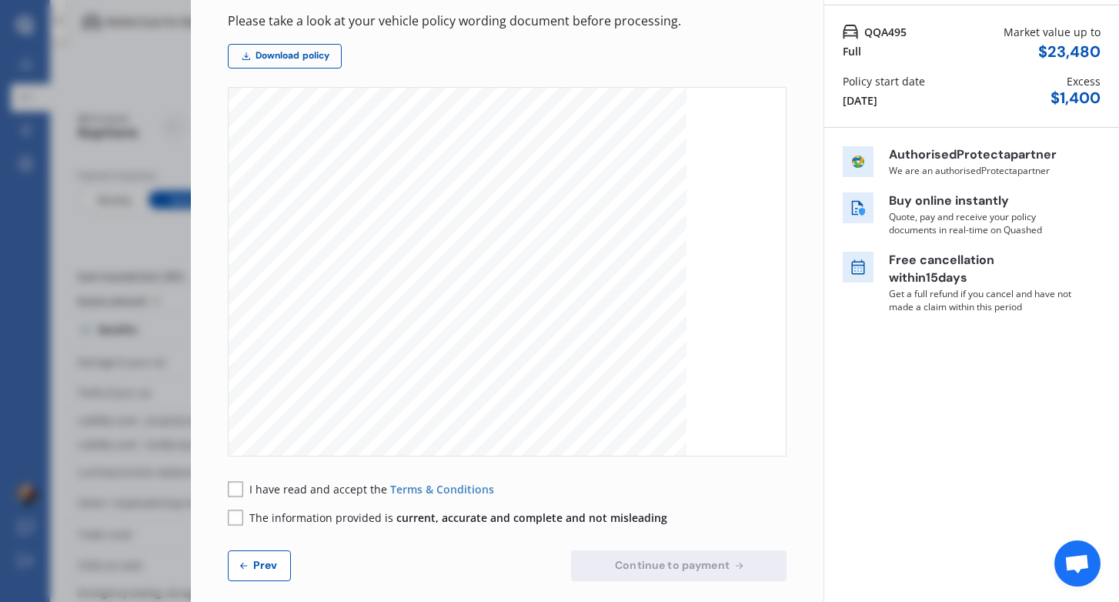
scroll to position [133, 0]
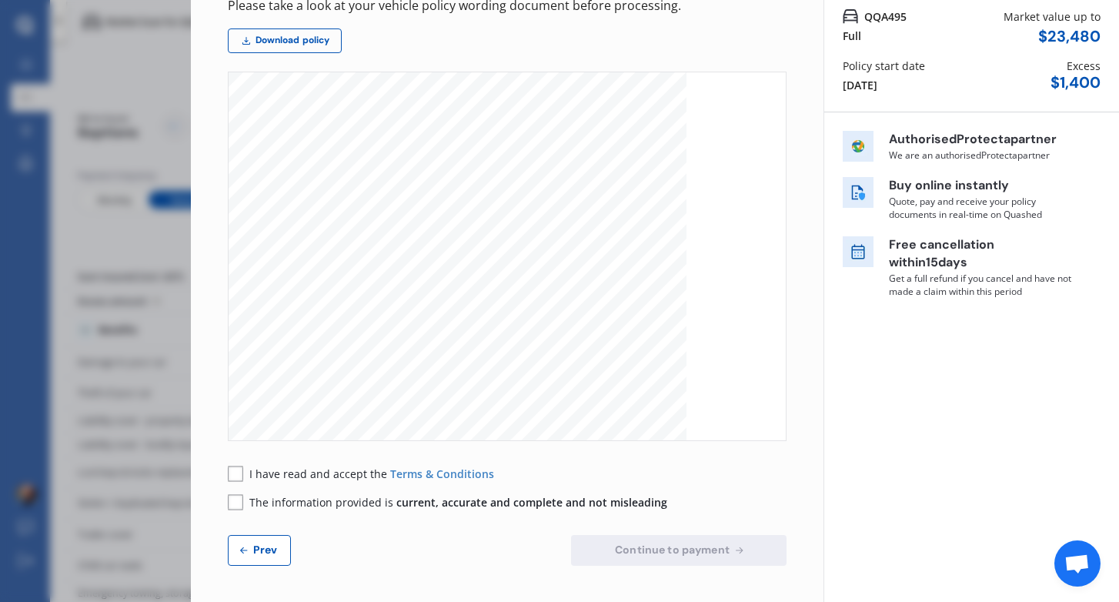
click at [237, 477] on rect at bounding box center [235, 473] width 15 height 15
click at [230, 504] on rect at bounding box center [235, 501] width 15 height 15
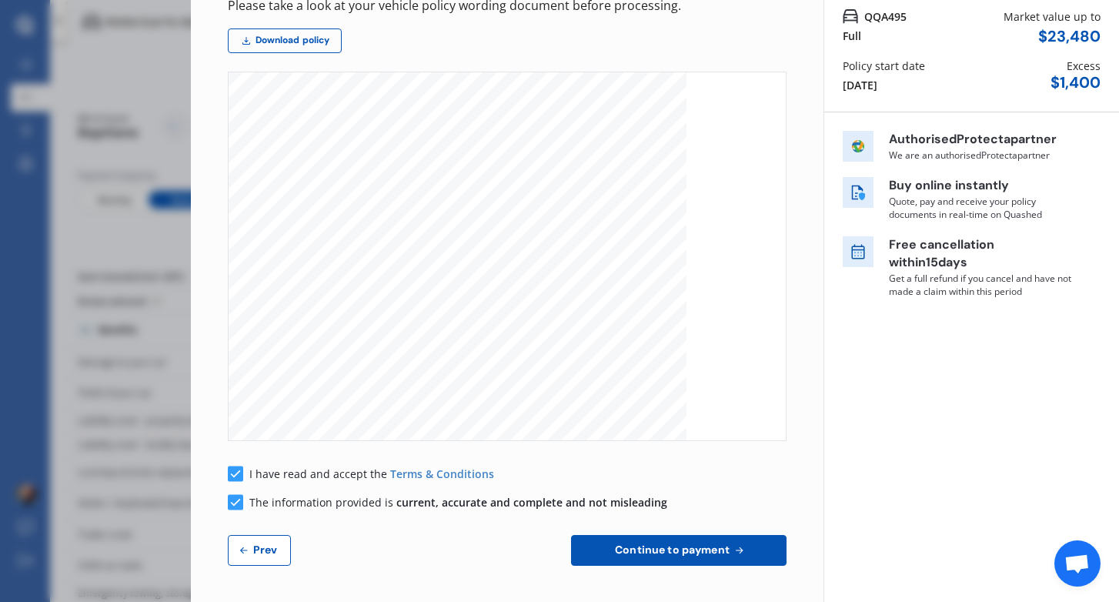
click at [621, 552] on span "Continue to payment" at bounding box center [672, 550] width 121 height 12
